Goal: Task Accomplishment & Management: Complete application form

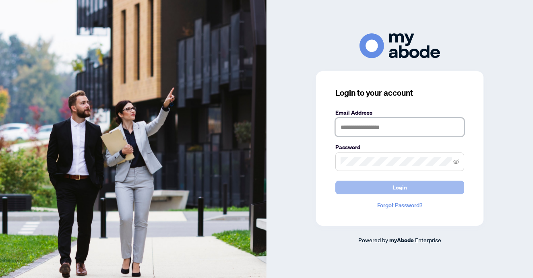
type input "**********"
click at [388, 190] on button "Login" at bounding box center [399, 188] width 129 height 14
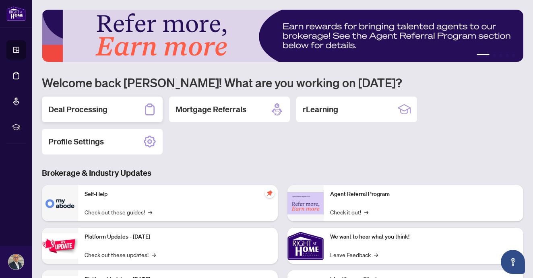
click at [100, 111] on h2 "Deal Processing" at bounding box center [77, 109] width 59 height 11
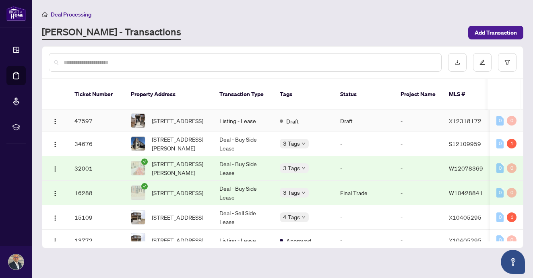
click at [89, 112] on td "47597" at bounding box center [96, 120] width 56 height 21
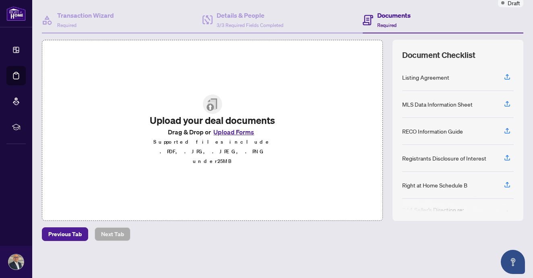
scroll to position [52, 0]
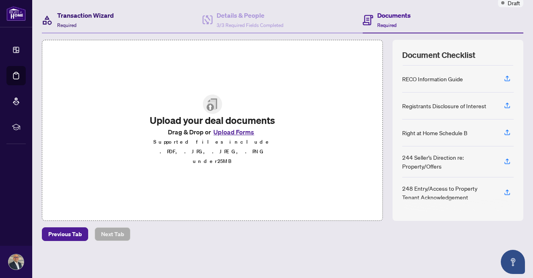
click at [92, 16] on h4 "Transaction Wizard" at bounding box center [85, 15] width 57 height 10
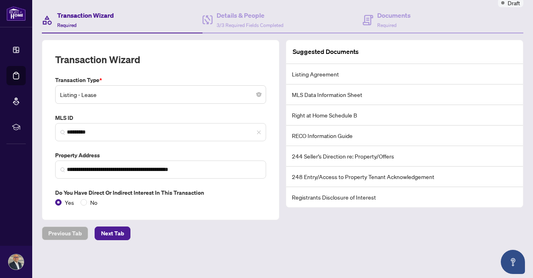
scroll to position [70, 0]
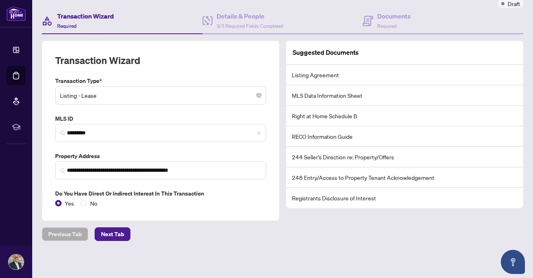
click at [297, 157] on li "244 Seller’s Direction re: Property/Offers" at bounding box center [404, 157] width 237 height 21
click at [210, 25] on icon at bounding box center [208, 20] width 10 height 9
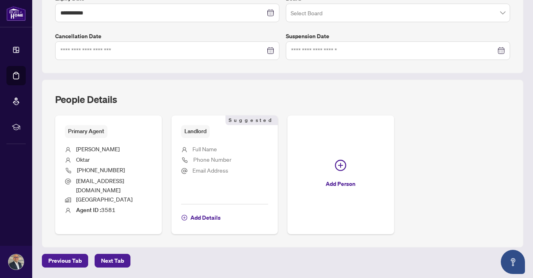
scroll to position [246, 0]
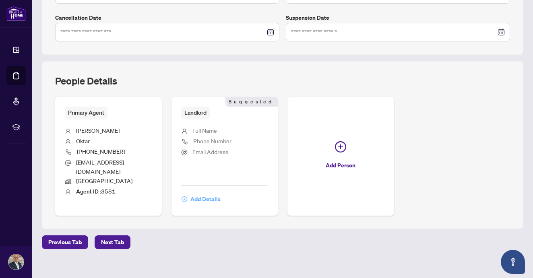
click at [199, 193] on span "Add Details" at bounding box center [205, 199] width 30 height 13
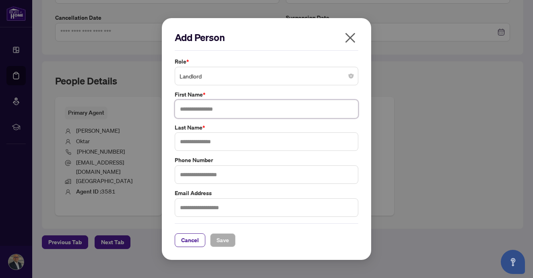
click at [209, 112] on input "text" at bounding box center [267, 109] width 184 height 19
type input "*"
type input "******"
click at [207, 144] on input "text" at bounding box center [267, 141] width 184 height 19
type input "*****"
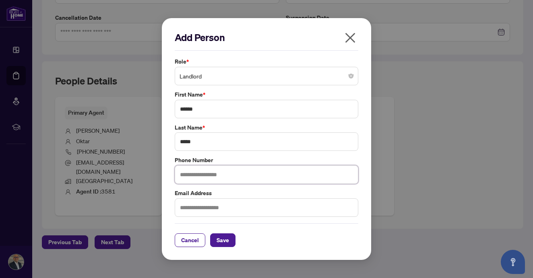
click at [214, 176] on input "text" at bounding box center [267, 175] width 184 height 19
type input "**********"
click at [221, 209] on input "text" at bounding box center [267, 208] width 184 height 19
type input "**********"
click at [219, 244] on span "Save" at bounding box center [223, 240] width 12 height 13
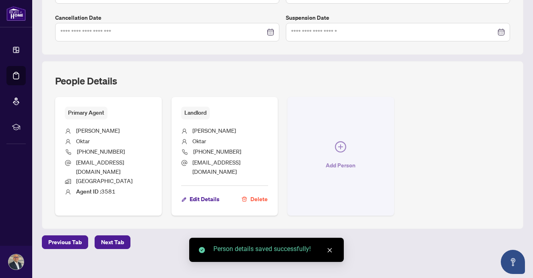
click at [336, 146] on icon "plus-circle" at bounding box center [340, 146] width 11 height 11
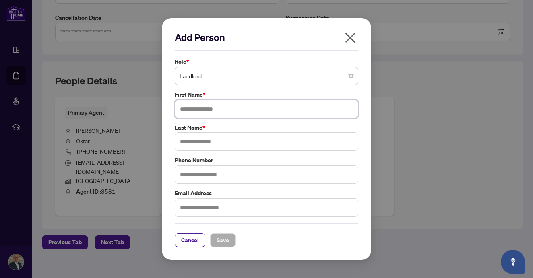
click at [238, 112] on input "text" at bounding box center [267, 109] width 184 height 19
type input "********"
click at [230, 141] on input "text" at bounding box center [267, 141] width 184 height 19
type input "*****"
click at [218, 173] on input "text" at bounding box center [267, 175] width 184 height 19
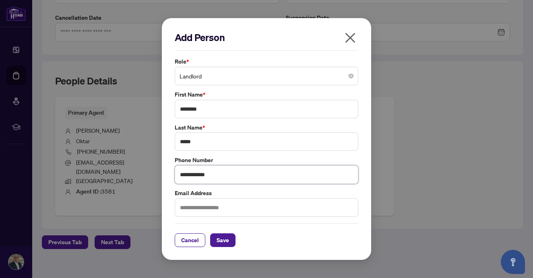
type input "**********"
click at [207, 205] on input "text" at bounding box center [267, 208] width 184 height 19
type input "**********"
click at [218, 245] on span "Save" at bounding box center [223, 240] width 12 height 13
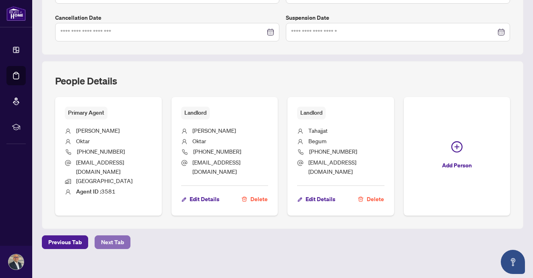
click at [122, 236] on span "Next Tab" at bounding box center [112, 242] width 23 height 13
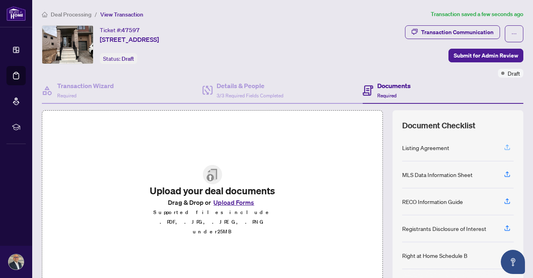
click at [508, 146] on icon "button" at bounding box center [507, 147] width 7 height 7
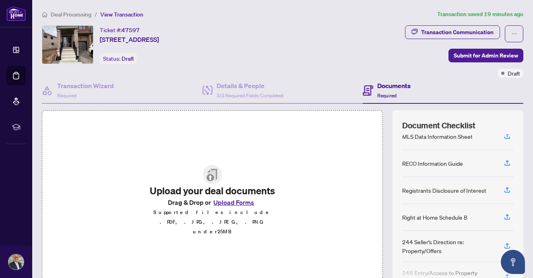
scroll to position [52, 0]
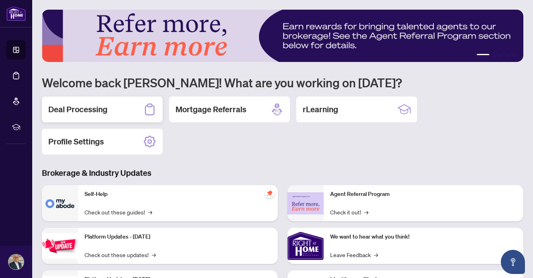
click at [122, 104] on div "Deal Processing" at bounding box center [102, 110] width 121 height 26
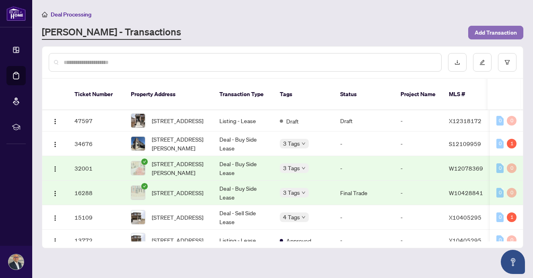
click at [519, 31] on button "Add Transaction" at bounding box center [495, 33] width 55 height 14
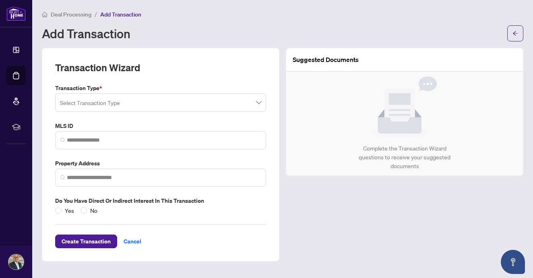
click at [179, 101] on input "search" at bounding box center [157, 104] width 194 height 18
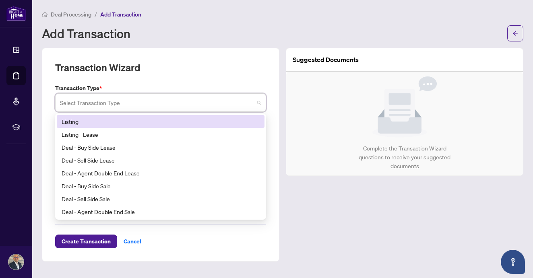
click at [174, 125] on div "Listing" at bounding box center [161, 121] width 198 height 9
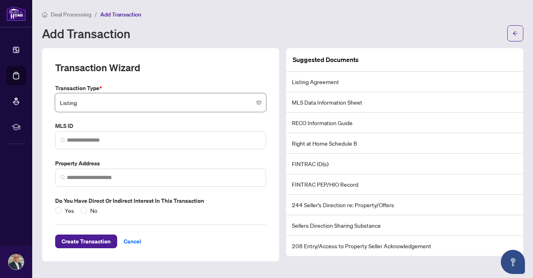
click at [224, 103] on span "Listing" at bounding box center [160, 102] width 201 height 15
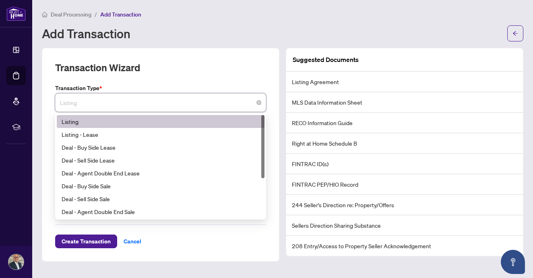
click at [112, 124] on div "Listing" at bounding box center [161, 121] width 198 height 9
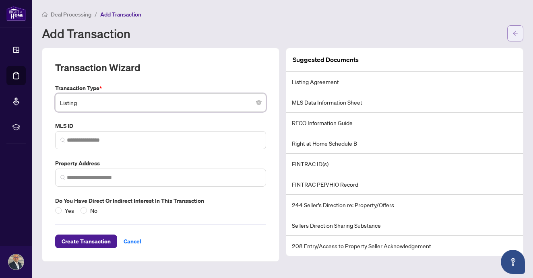
click at [511, 32] on button "button" at bounding box center [515, 33] width 16 height 16
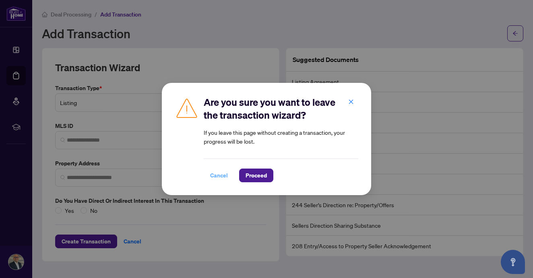
click at [216, 178] on span "Cancel" at bounding box center [219, 175] width 18 height 13
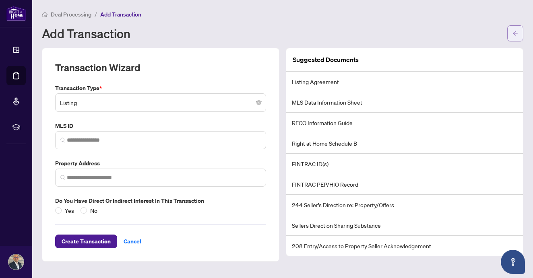
click at [515, 31] on icon "arrow-left" at bounding box center [515, 33] width 5 height 4
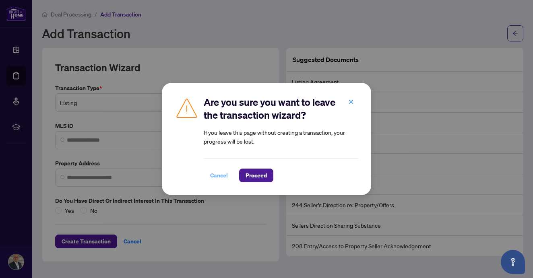
click at [224, 174] on span "Cancel" at bounding box center [219, 175] width 18 height 13
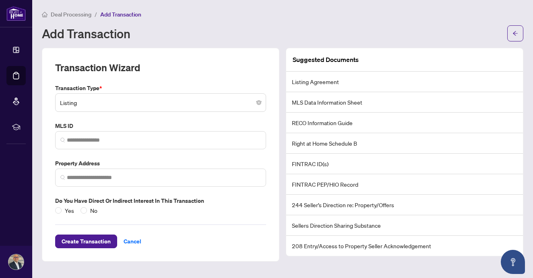
click at [58, 12] on span "Deal Processing" at bounding box center [71, 14] width 41 height 7
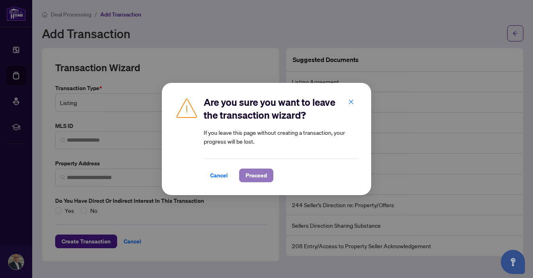
click at [248, 172] on span "Proceed" at bounding box center [256, 175] width 21 height 13
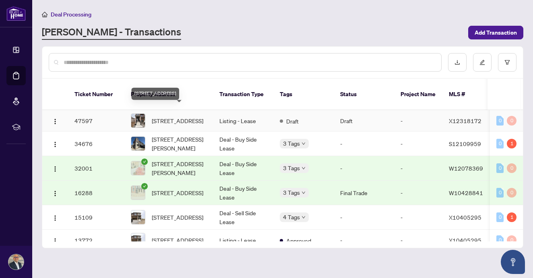
click at [175, 116] on span "[STREET_ADDRESS]" at bounding box center [178, 120] width 52 height 9
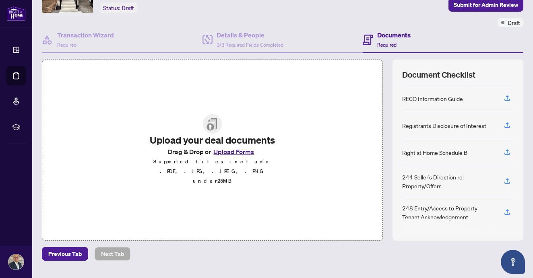
scroll to position [70, 0]
